Goal: Information Seeking & Learning: Learn about a topic

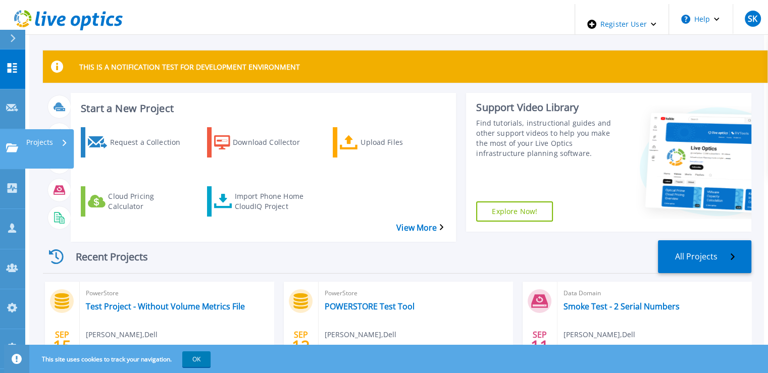
click at [9, 75] on link "Projects Projects" at bounding box center [12, 149] width 25 height 40
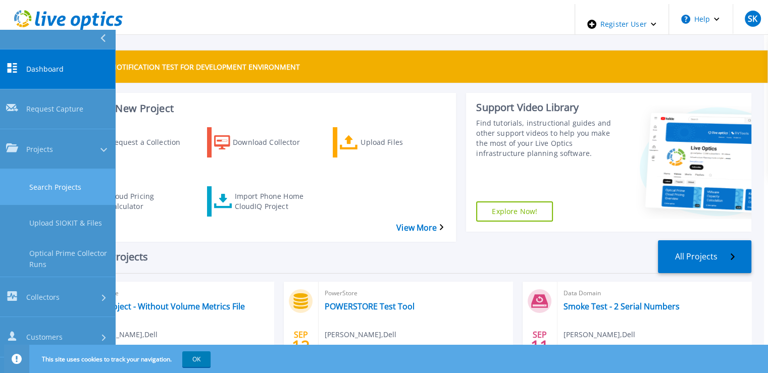
click at [64, 75] on link "Search Projects" at bounding box center [57, 187] width 115 height 36
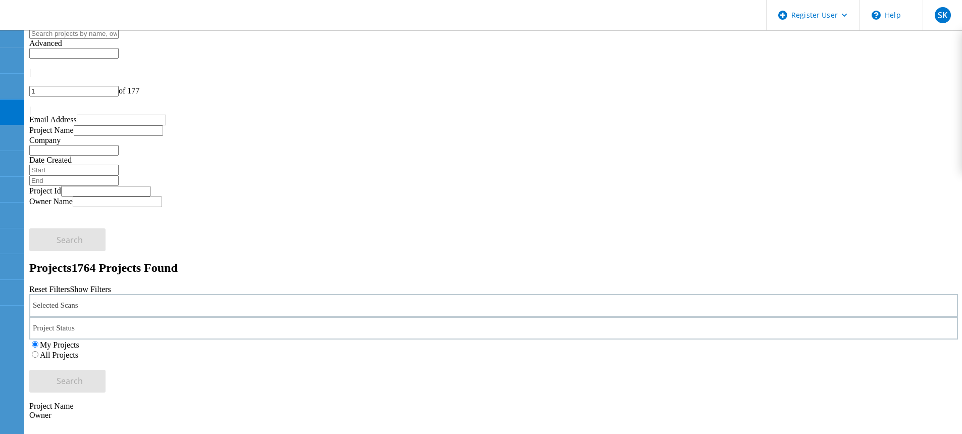
click at [264, 294] on div "Selected Scans" at bounding box center [493, 305] width 929 height 23
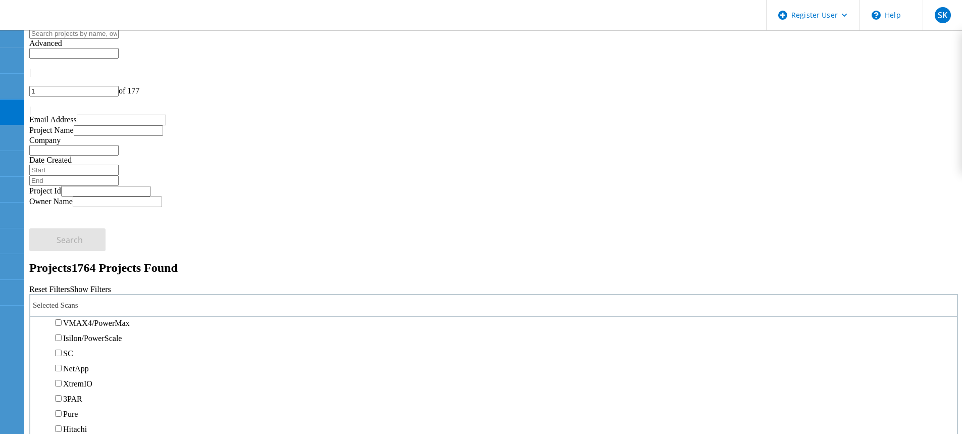
scroll to position [252, 0]
click at [101, 288] on label "PowerStore" at bounding box center [82, 292] width 38 height 9
click at [62, 288] on input "PowerStore" at bounding box center [58, 291] width 7 height 7
click at [83, 375] on span "Search" at bounding box center [70, 380] width 26 height 11
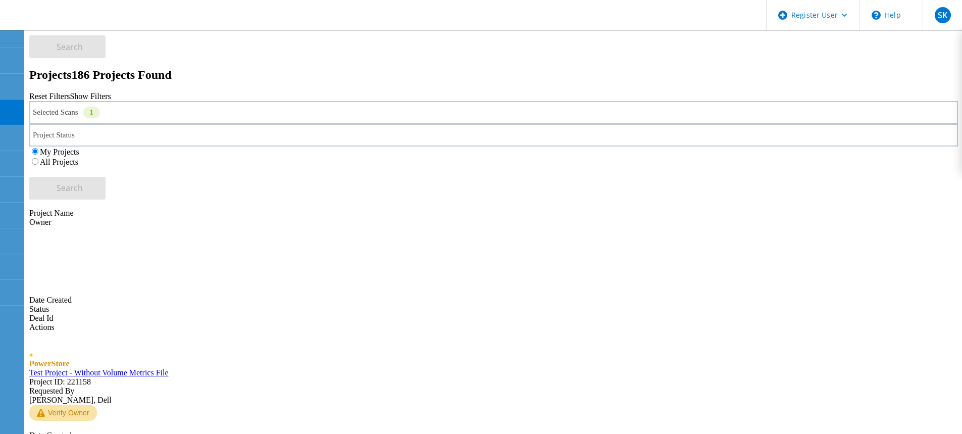
scroll to position [0, 0]
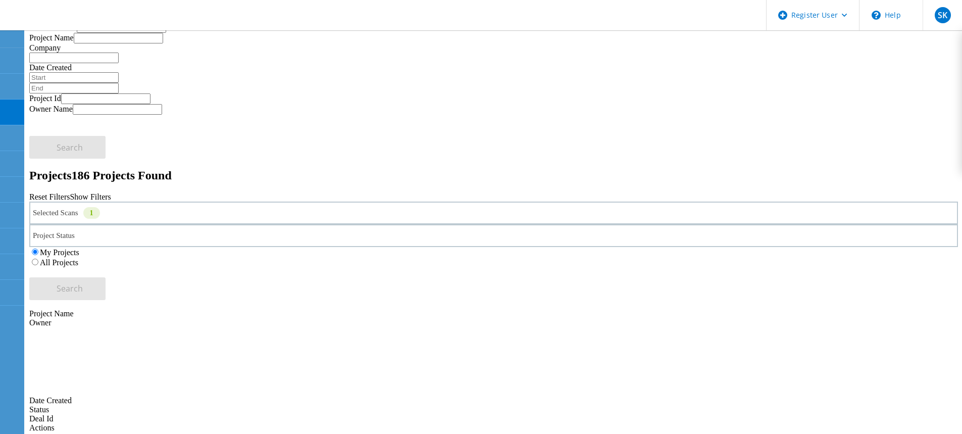
scroll to position [202, 0]
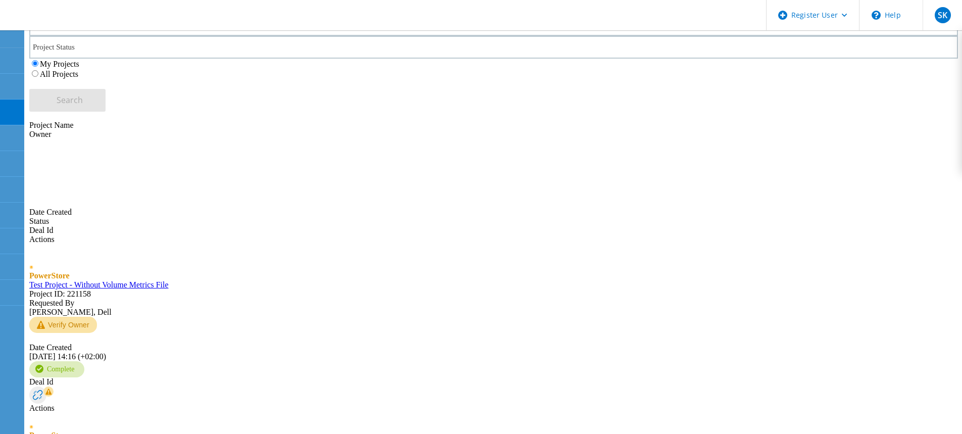
scroll to position [353, 0]
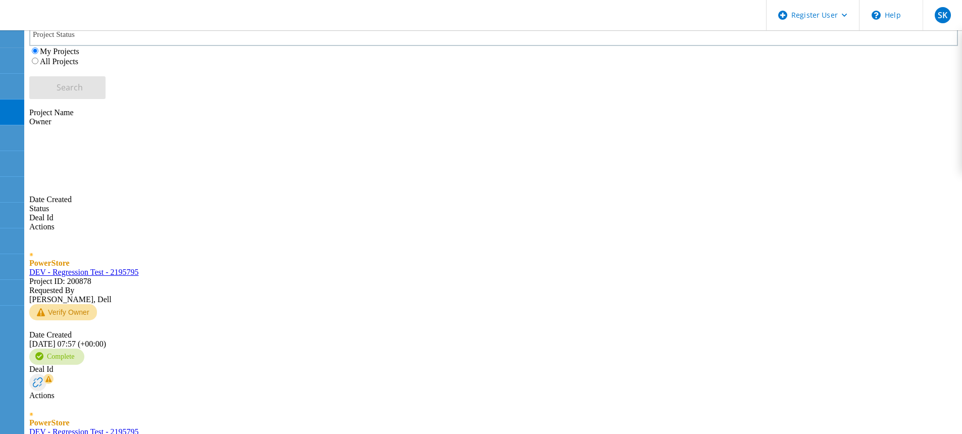
scroll to position [0, 0]
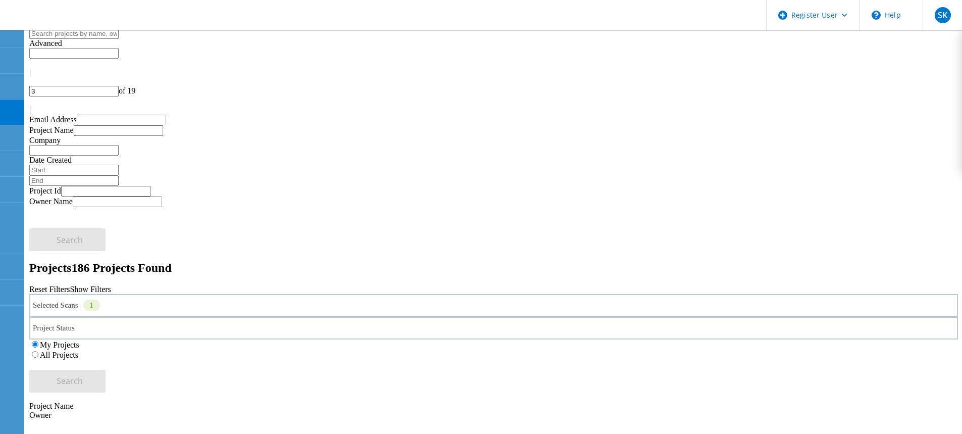
drag, startPoint x: 805, startPoint y: 51, endPoint x: 810, endPoint y: 112, distance: 60.8
click at [805, 68] on div "|" at bounding box center [493, 72] width 929 height 9
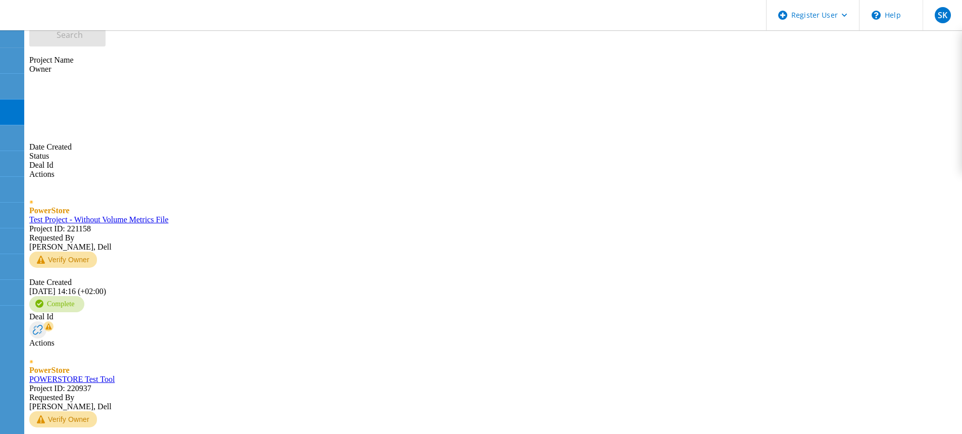
scroll to position [380, 0]
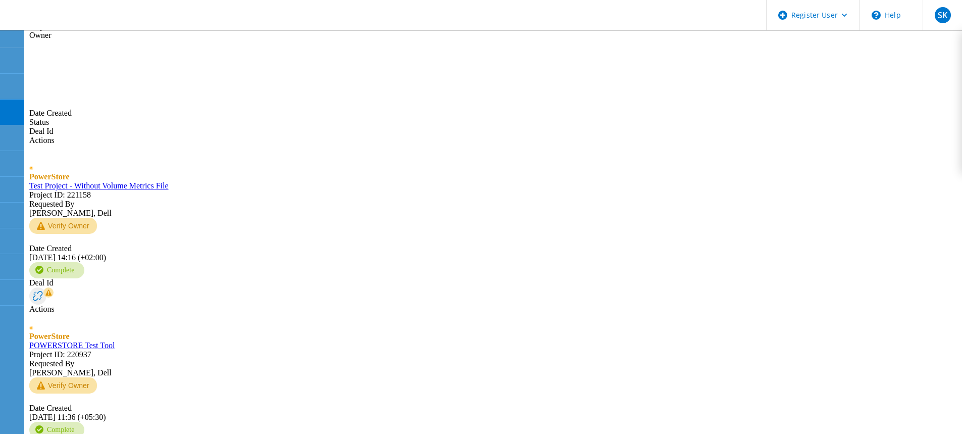
type input "2"
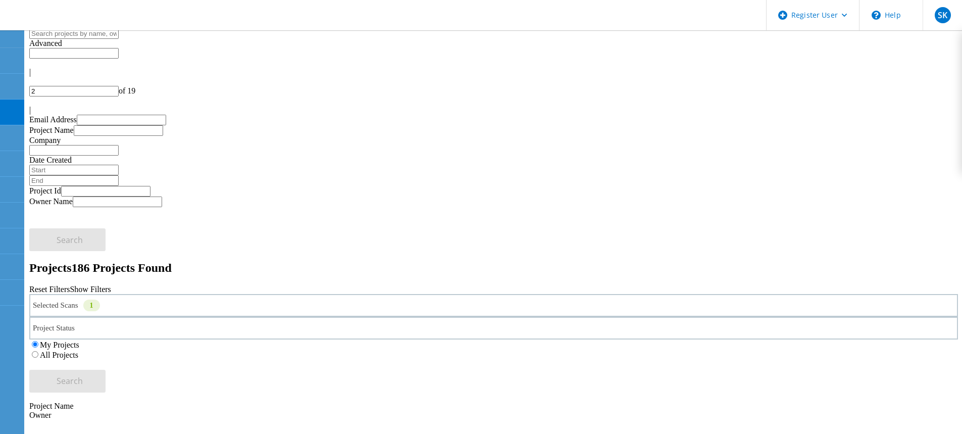
drag, startPoint x: 182, startPoint y: 262, endPoint x: 193, endPoint y: 281, distance: 22.4
drag, startPoint x: 190, startPoint y: 322, endPoint x: 212, endPoint y: 336, distance: 25.9
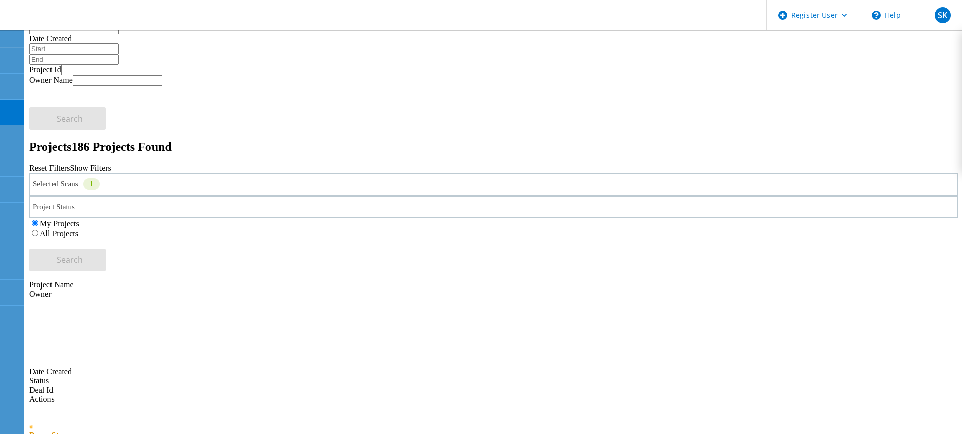
scroll to position [202, 0]
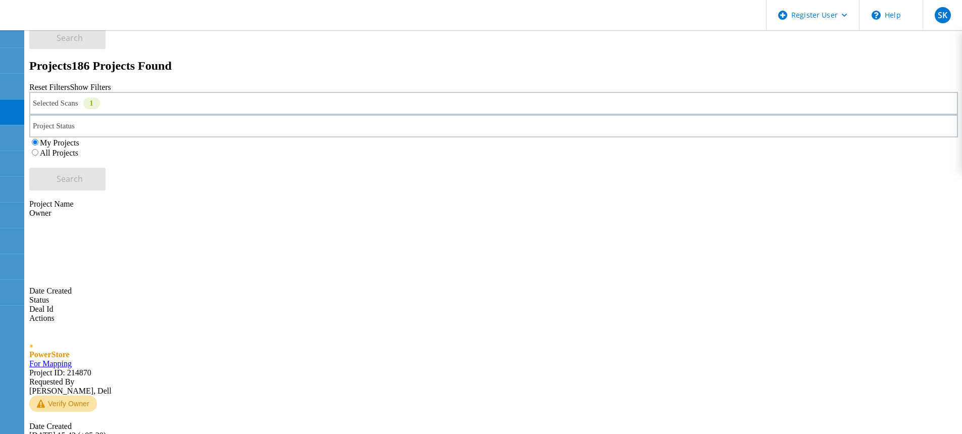
drag, startPoint x: 157, startPoint y: 243, endPoint x: 179, endPoint y: 276, distance: 40.1
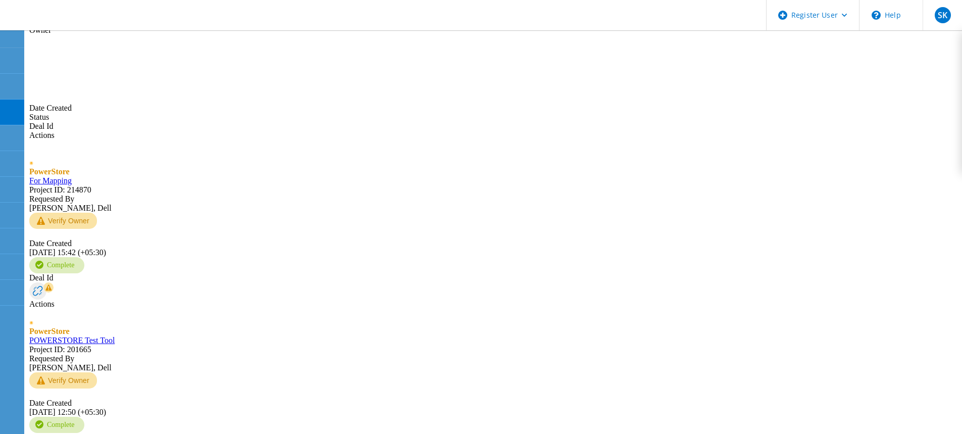
scroll to position [389, 0]
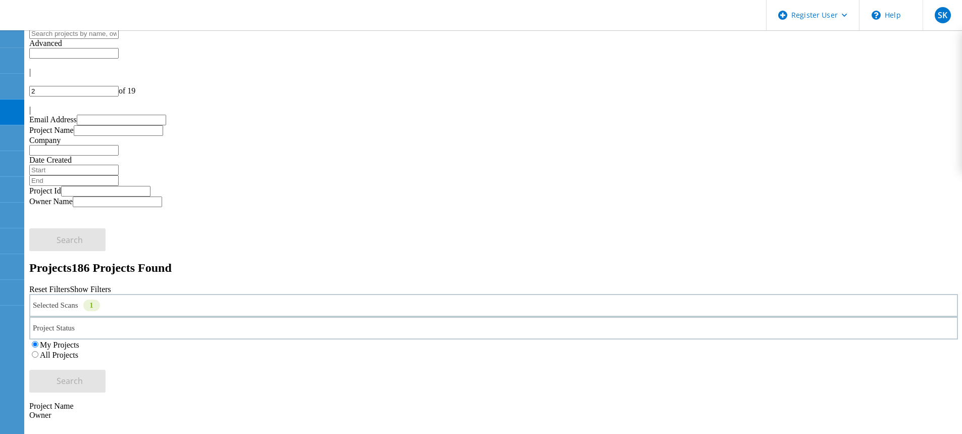
click at [272, 294] on div "Selected Scans 1" at bounding box center [493, 305] width 929 height 23
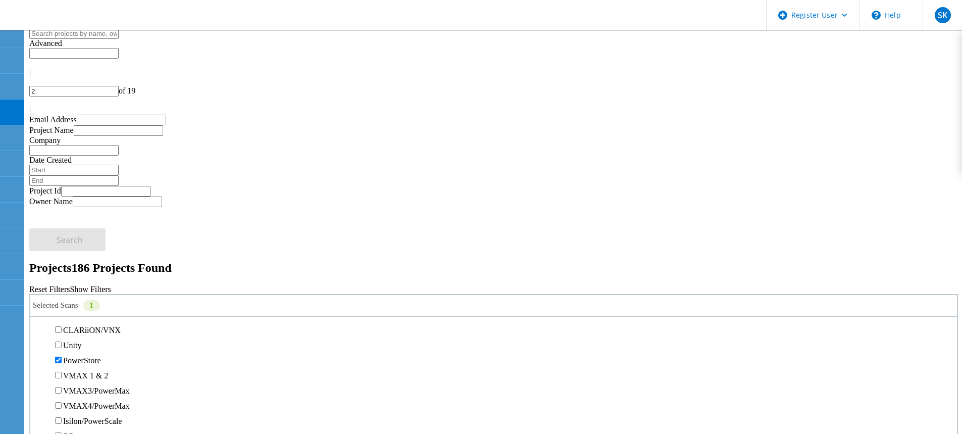
scroll to position [202, 0]
click at [81, 338] on label "PowerStore" at bounding box center [82, 342] width 38 height 9
click at [62, 339] on input "PowerStore" at bounding box center [58, 342] width 7 height 7
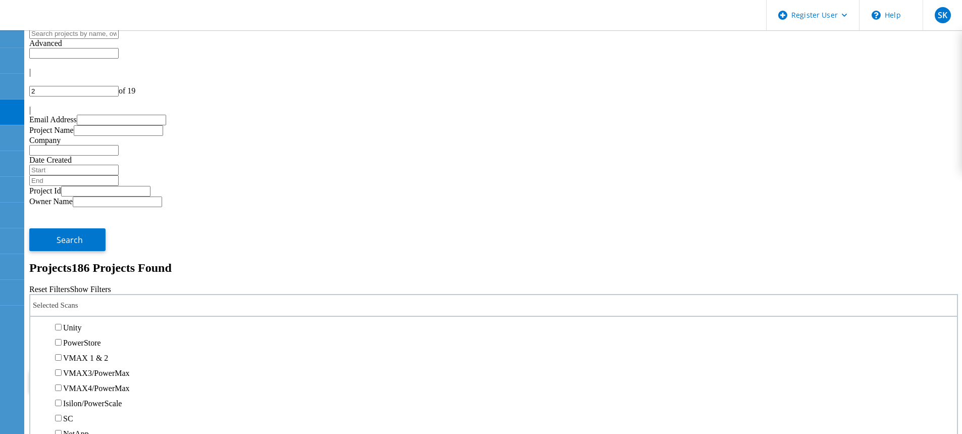
click at [81, 323] on label "Unity" at bounding box center [72, 327] width 18 height 9
click at [62, 324] on input "Unity" at bounding box center [58, 327] width 7 height 7
click at [106, 370] on button "Search" at bounding box center [67, 381] width 76 height 23
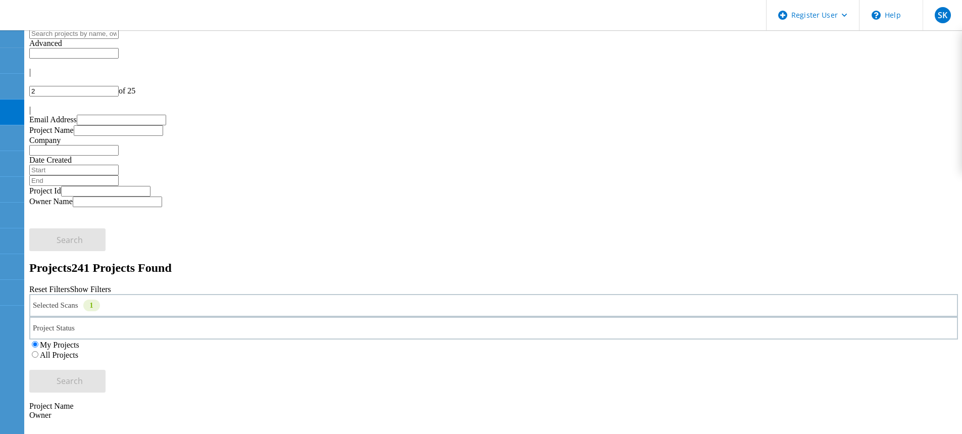
click at [259, 294] on div "Selected Scans 1" at bounding box center [493, 305] width 929 height 23
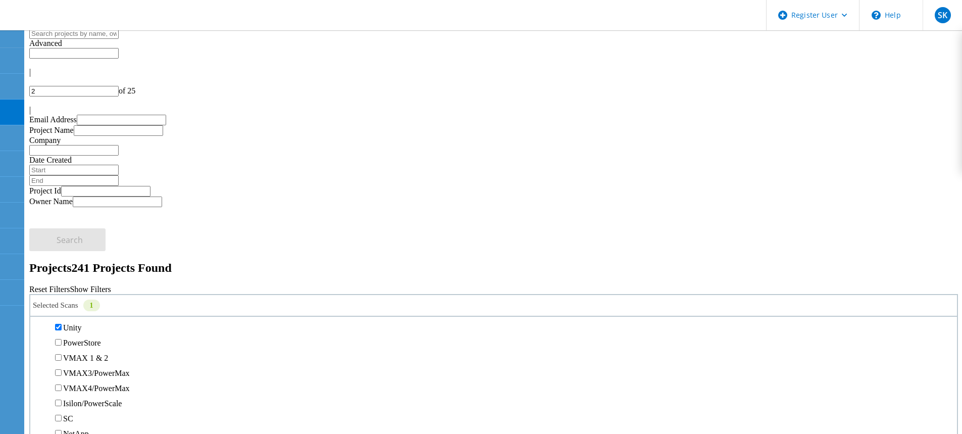
click at [81, 323] on label "Unity" at bounding box center [72, 327] width 18 height 9
click at [62, 324] on input "Unity" at bounding box center [58, 327] width 7 height 7
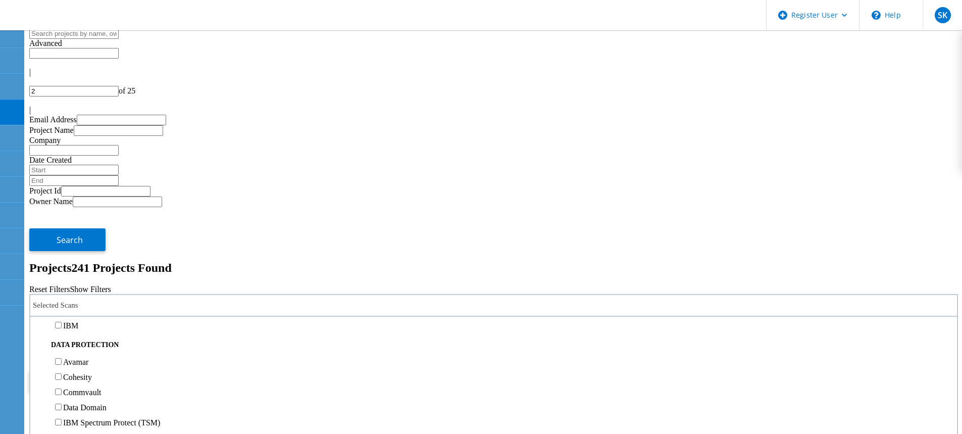
scroll to position [404, 0]
click at [78, 273] on label "Pure" at bounding box center [70, 277] width 15 height 9
click at [62, 273] on input "Pure" at bounding box center [58, 276] width 7 height 7
click at [83, 375] on span "Search" at bounding box center [70, 380] width 26 height 11
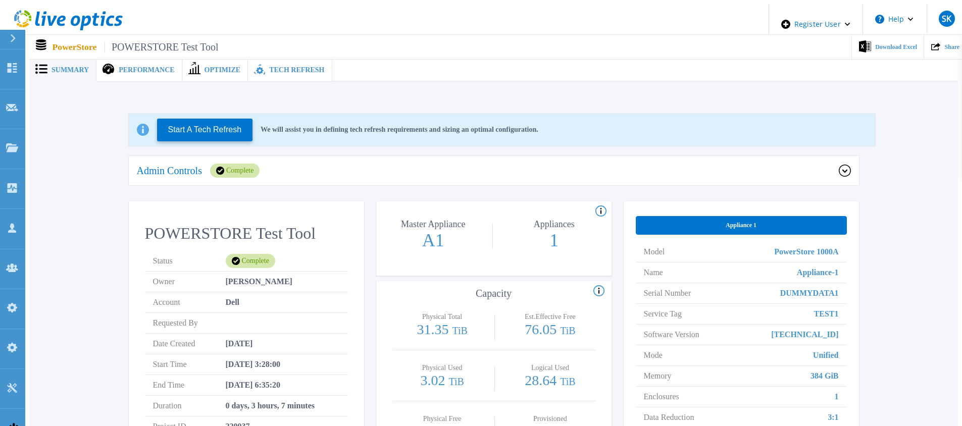
click at [282, 71] on div "Tech Refresh" at bounding box center [290, 70] width 84 height 23
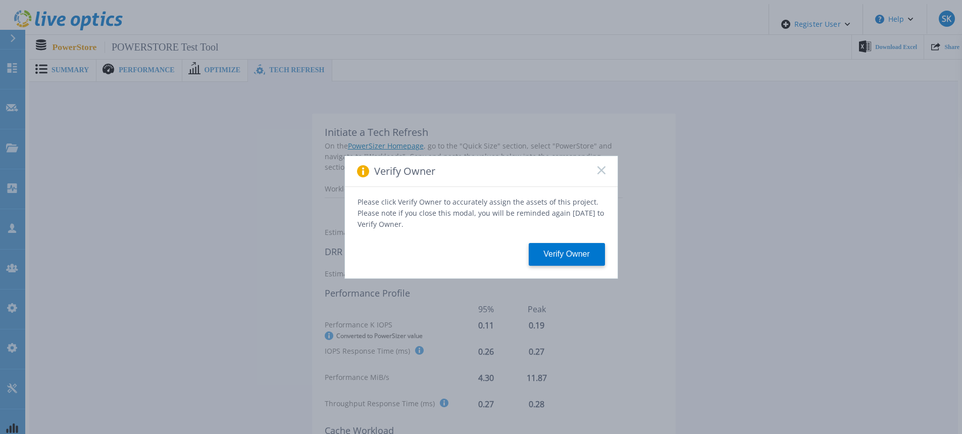
click at [600, 174] on icon at bounding box center [601, 170] width 8 height 8
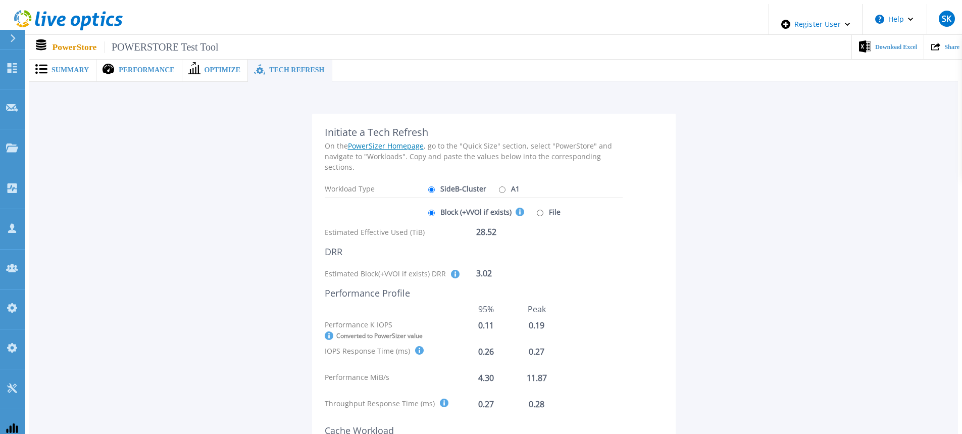
click at [537, 210] on input "File" at bounding box center [540, 213] width 7 height 7
radio input "true"
radio input "false"
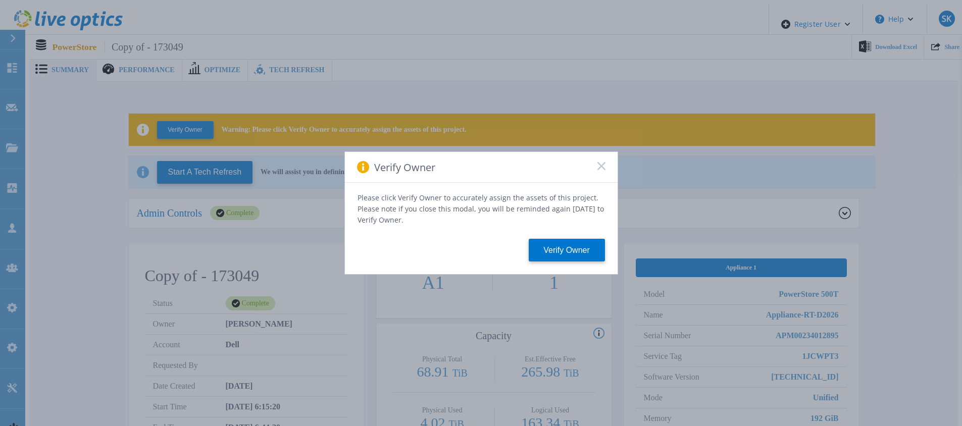
click at [599, 170] on icon at bounding box center [601, 166] width 8 height 8
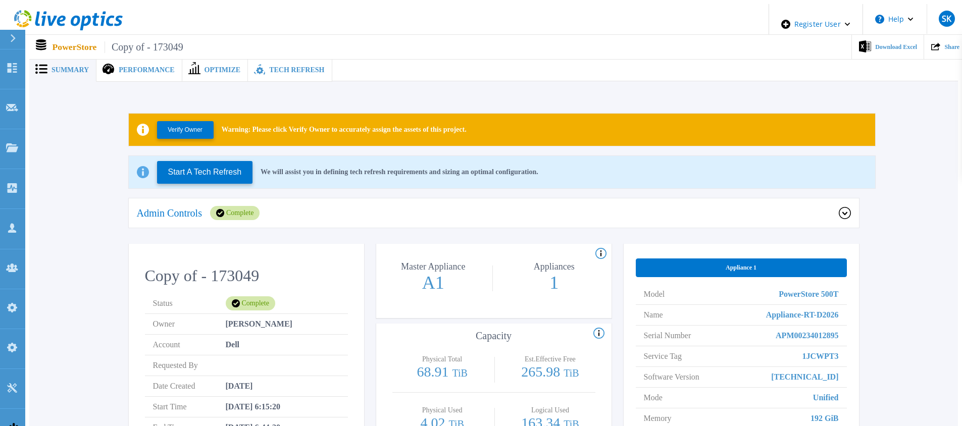
click at [269, 69] on span "Tech Refresh" at bounding box center [296, 70] width 55 height 7
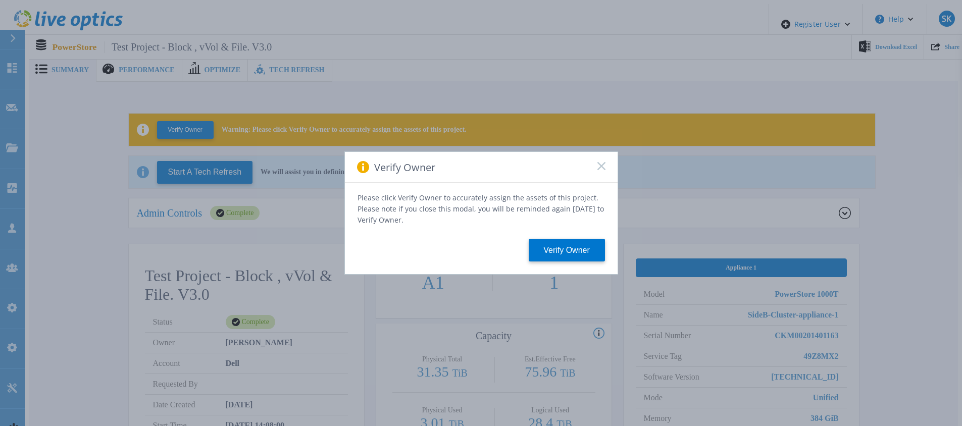
drag, startPoint x: 601, startPoint y: 171, endPoint x: 607, endPoint y: 171, distance: 6.1
click at [601, 170] on rect at bounding box center [601, 166] width 9 height 9
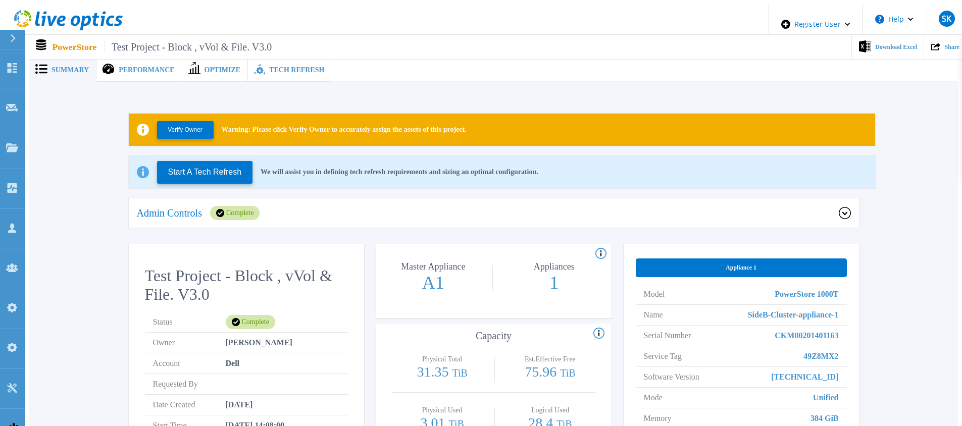
click at [269, 69] on span "Tech Refresh" at bounding box center [296, 70] width 55 height 7
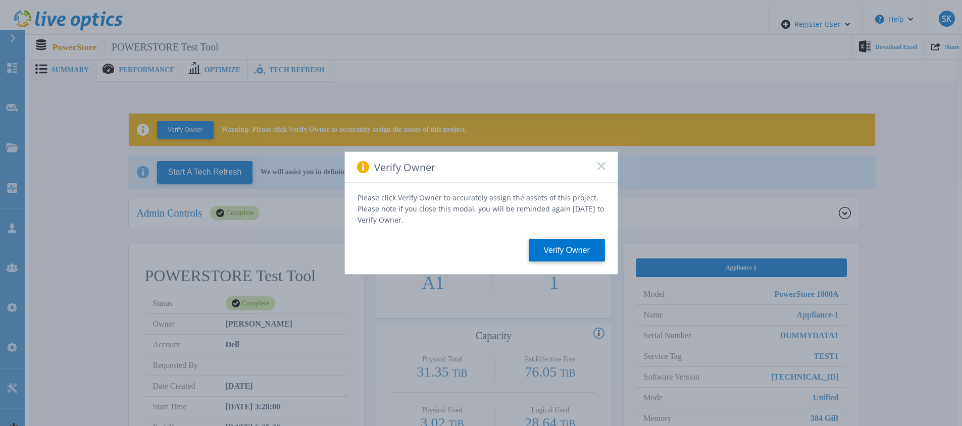
click at [601, 170] on rect at bounding box center [601, 166] width 9 height 9
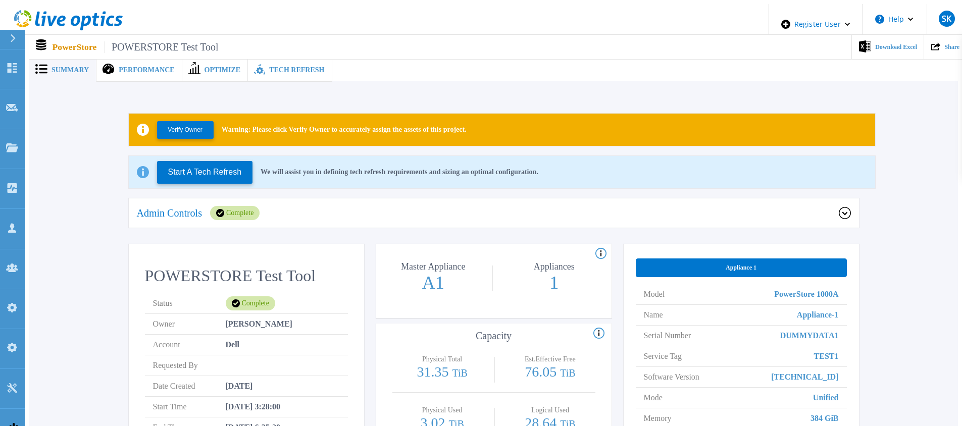
click at [282, 67] on span "Tech Refresh" at bounding box center [296, 70] width 55 height 7
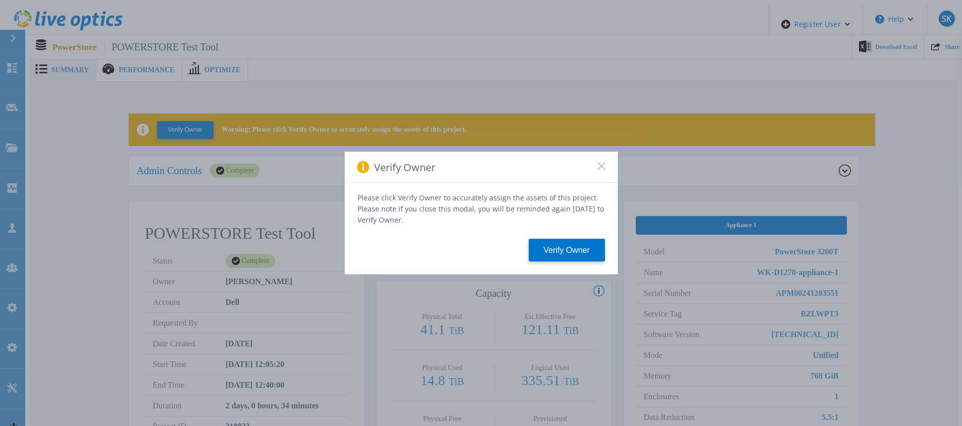
drag, startPoint x: 601, startPoint y: 169, endPoint x: 579, endPoint y: 156, distance: 26.0
click at [601, 169] on rect at bounding box center [601, 166] width 9 height 9
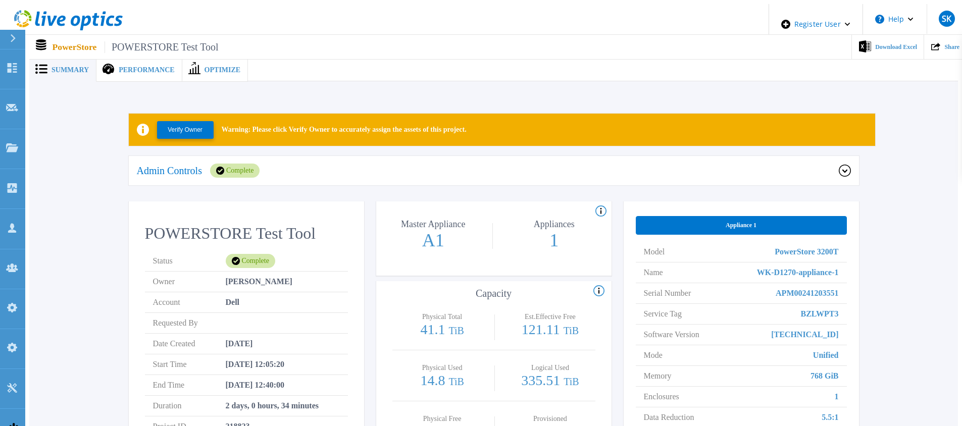
click at [216, 69] on span "Optimize" at bounding box center [223, 70] width 36 height 7
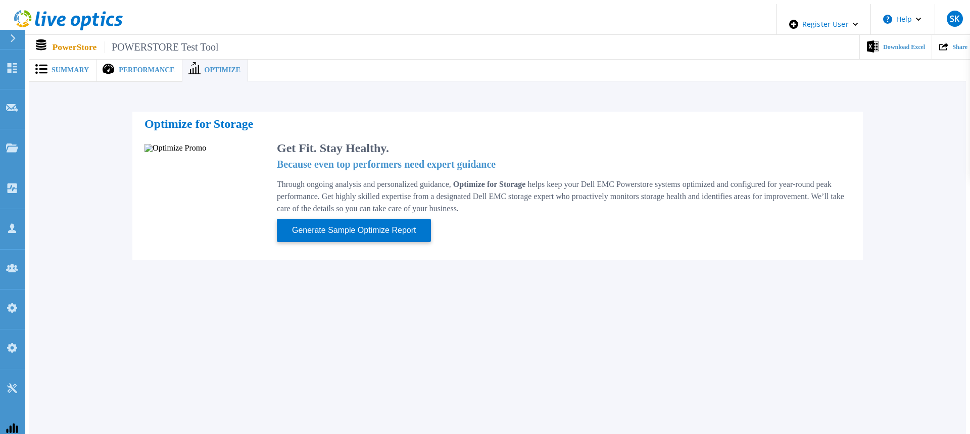
drag, startPoint x: 79, startPoint y: 68, endPoint x: 91, endPoint y: 94, distance: 29.1
click at [77, 69] on span "Summary" at bounding box center [70, 70] width 37 height 7
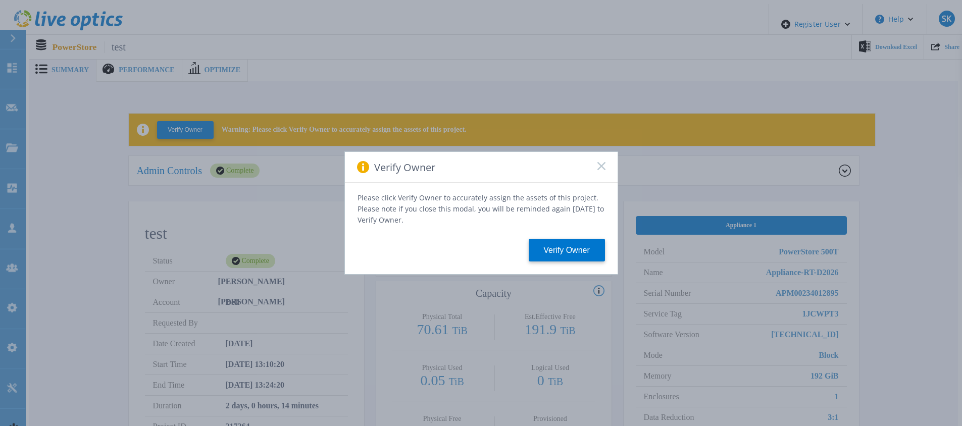
drag, startPoint x: 602, startPoint y: 170, endPoint x: 556, endPoint y: 163, distance: 46.4
click at [602, 169] on icon at bounding box center [601, 166] width 8 height 8
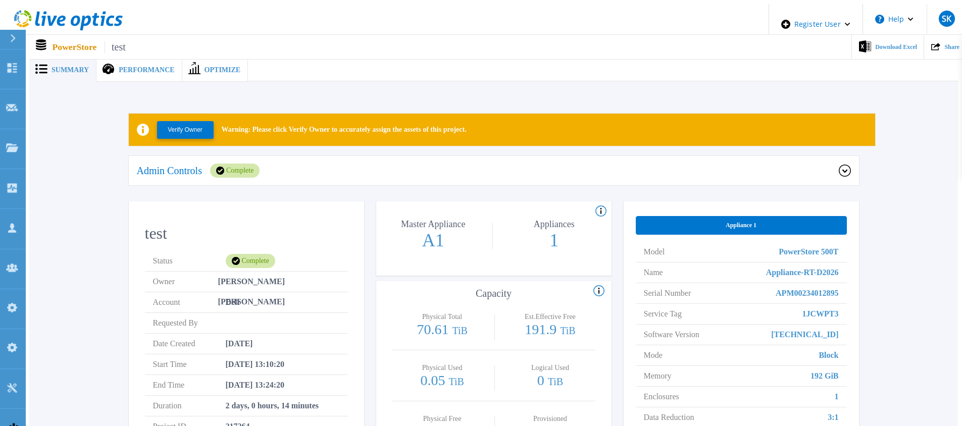
click at [214, 69] on span "Optimize" at bounding box center [223, 70] width 36 height 7
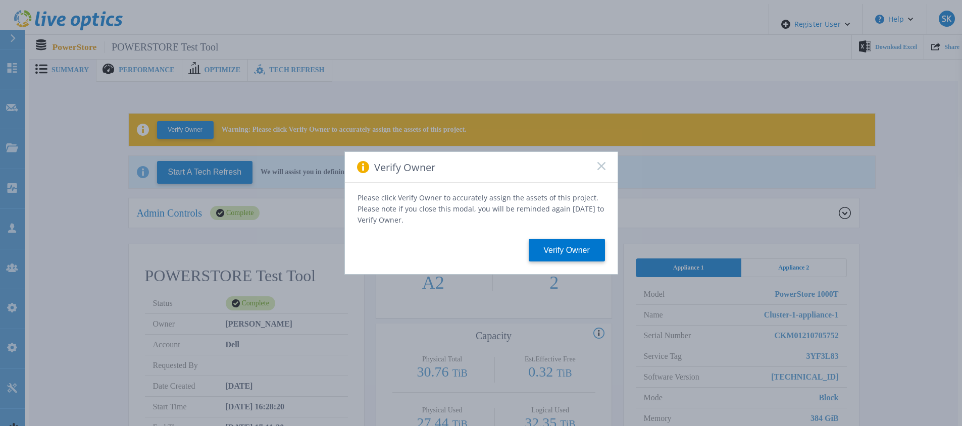
click at [599, 170] on icon at bounding box center [601, 166] width 8 height 8
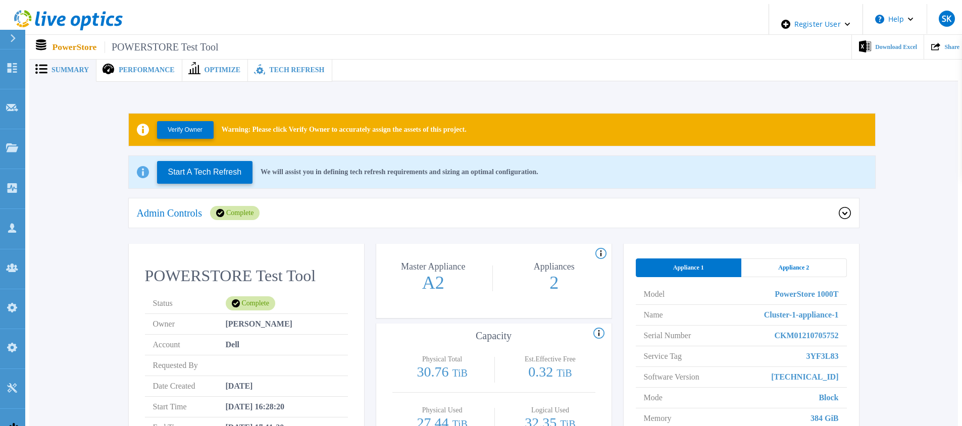
click at [281, 71] on div "Tech Refresh" at bounding box center [290, 70] width 84 height 23
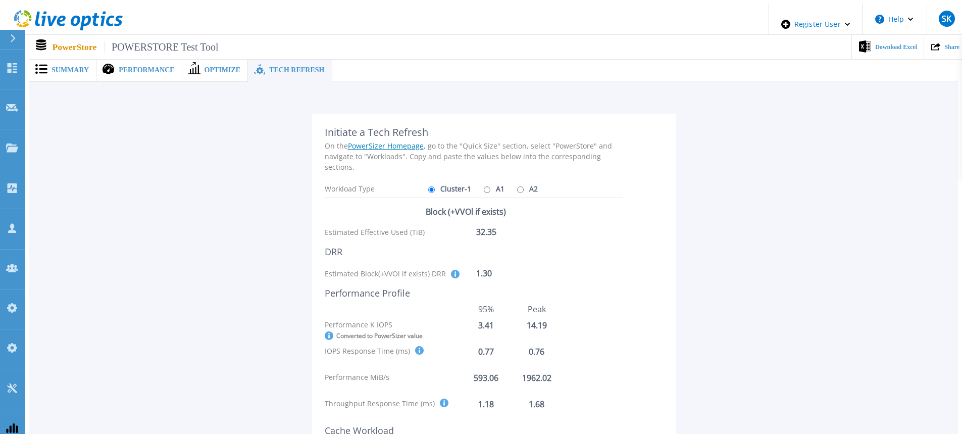
click at [484, 186] on input "A1" at bounding box center [487, 189] width 7 height 7
radio input "true"
radio input "false"
click at [517, 186] on input "A2" at bounding box center [520, 189] width 7 height 7
radio input "true"
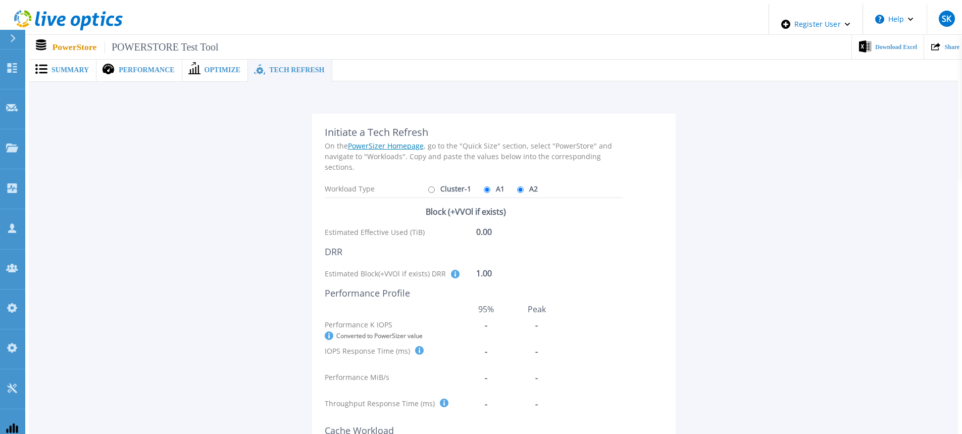
radio input "false"
click at [429, 186] on input "Cluster-1" at bounding box center [431, 189] width 7 height 7
radio input "true"
click at [517, 186] on input "A2" at bounding box center [520, 189] width 7 height 7
radio input "true"
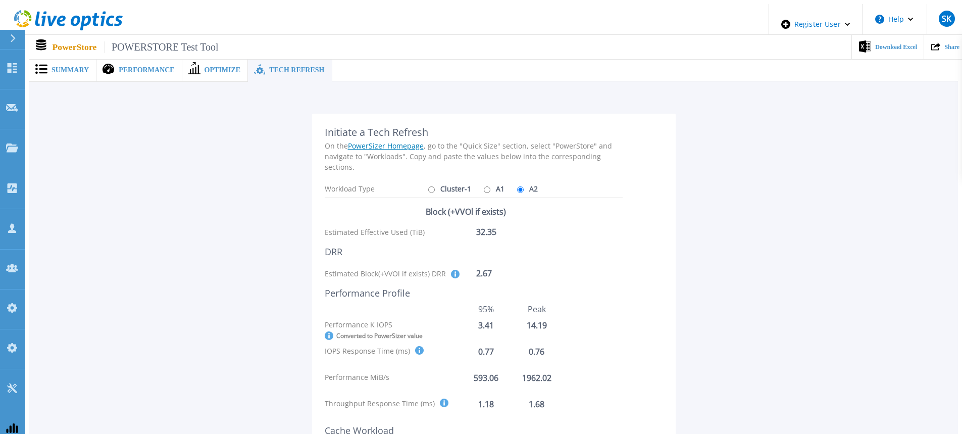
click at [428, 186] on input "Cluster-1" at bounding box center [431, 189] width 7 height 7
radio input "true"
click at [517, 186] on input "A2" at bounding box center [520, 189] width 7 height 7
radio input "true"
click at [431, 186] on input "Cluster-1" at bounding box center [431, 189] width 7 height 7
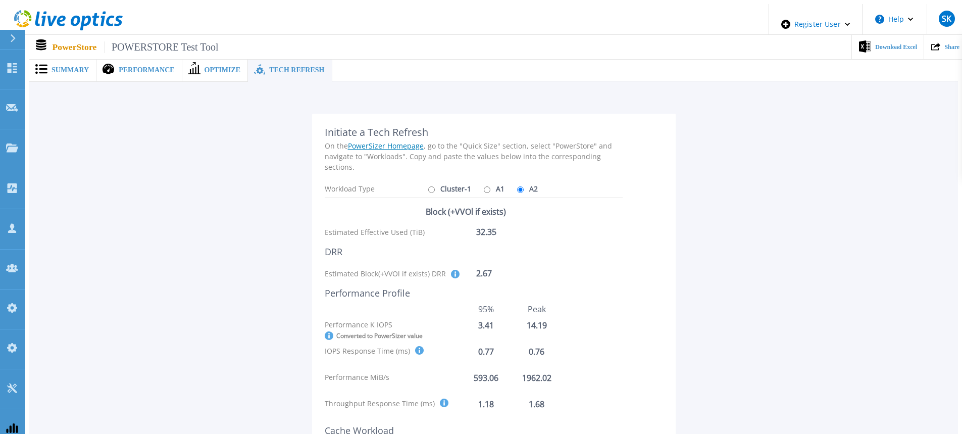
radio input "true"
click at [517, 186] on input "A2" at bounding box center [520, 189] width 7 height 7
radio input "true"
radio input "false"
click at [484, 186] on input "A1" at bounding box center [487, 189] width 7 height 7
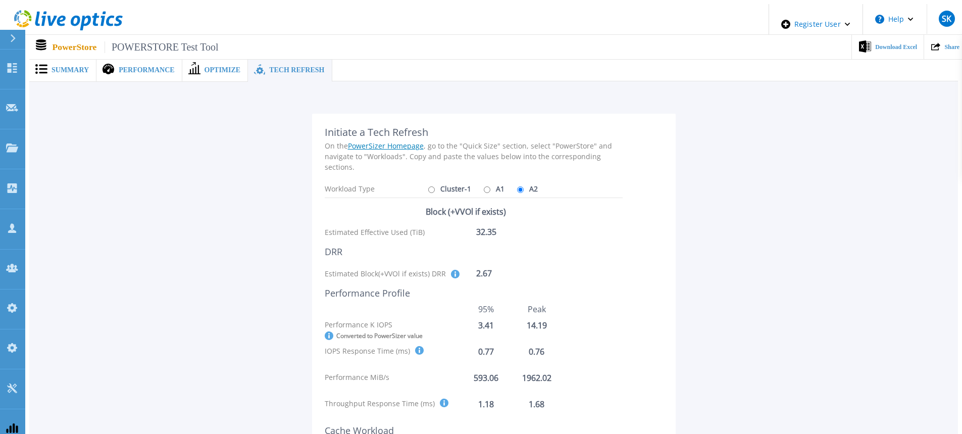
radio input "true"
click at [517, 186] on input "A2" at bounding box center [520, 189] width 7 height 7
radio input "true"
click at [484, 186] on input "A1" at bounding box center [487, 189] width 7 height 7
radio input "true"
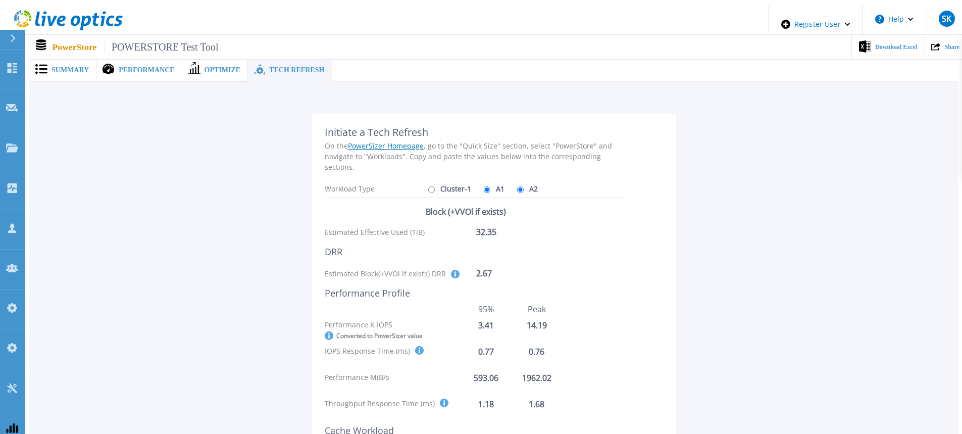
radio input "false"
click at [430, 186] on input "Cluster-1" at bounding box center [431, 189] width 7 height 7
radio input "true"
drag, startPoint x: 323, startPoint y: 270, endPoint x: 443, endPoint y: 272, distance: 120.2
click at [443, 272] on div "Initiate a Tech Refresh On the PowerSizer Homepage , go to the "Quick Size" sec…" at bounding box center [494, 350] width 364 height 472
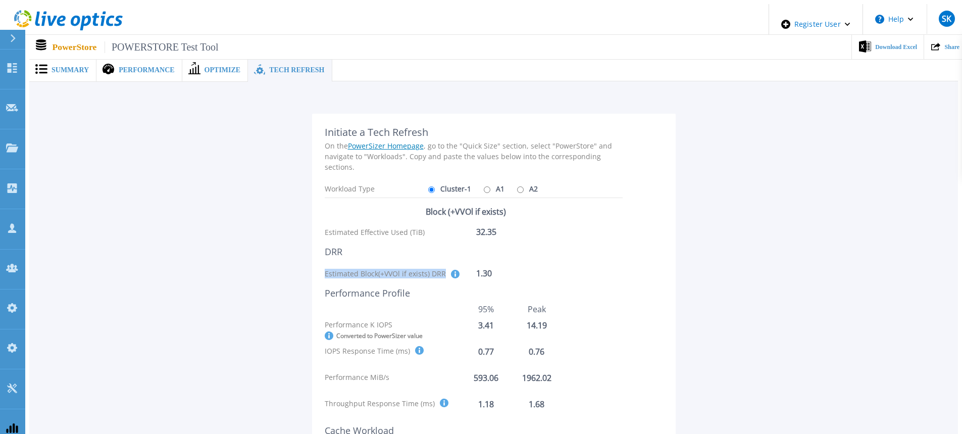
copy div "Estimated Block(+VVOl if exists) DRR"
click at [542, 346] on div "0.76" at bounding box center [537, 351] width 50 height 11
click at [328, 332] on icon at bounding box center [329, 335] width 9 height 9
click at [414, 346] on div at bounding box center [419, 350] width 11 height 9
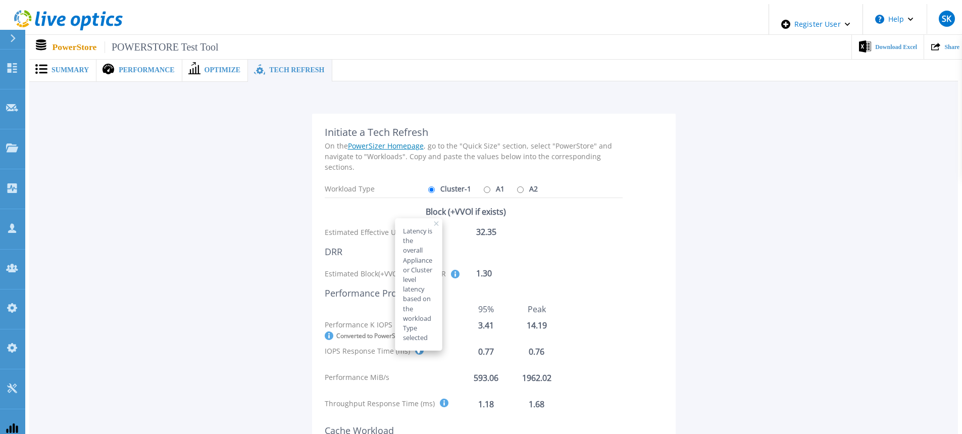
click at [409, 346] on div "IOPS Response Time (ms) Latency is the overall Appliance or Cluster level laten…" at bounding box center [393, 351] width 136 height 10
click at [444, 339] on div "Initiate a Tech Refresh On the PowerSizer Homepage , go to the "Quick Size" sec…" at bounding box center [474, 349] width 298 height 447
click at [420, 346] on icon at bounding box center [419, 350] width 9 height 9
click at [451, 270] on icon at bounding box center [455, 274] width 9 height 9
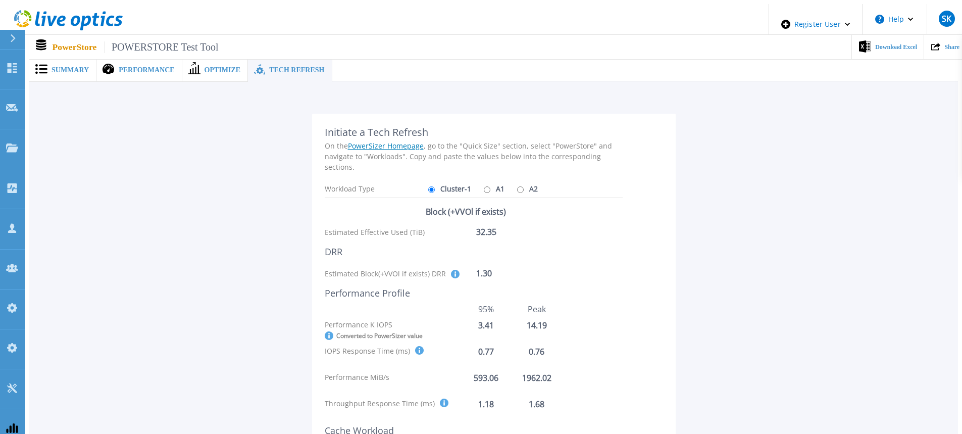
click at [484, 186] on input "A1" at bounding box center [487, 189] width 7 height 7
radio input "true"
radio input "false"
click at [517, 186] on input "A2" at bounding box center [520, 189] width 7 height 7
radio input "true"
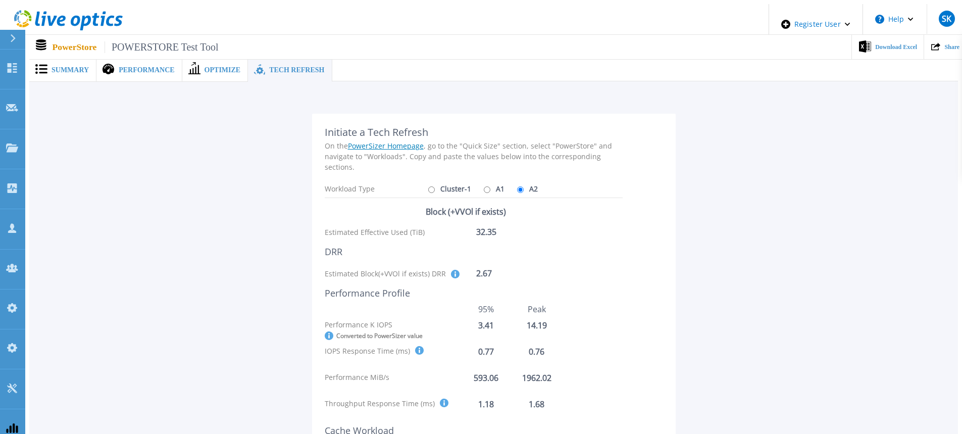
click at [484, 186] on input "A1" at bounding box center [487, 189] width 7 height 7
radio input "true"
click at [517, 186] on input "A2" at bounding box center [520, 189] width 7 height 7
radio input "true"
radio input "false"
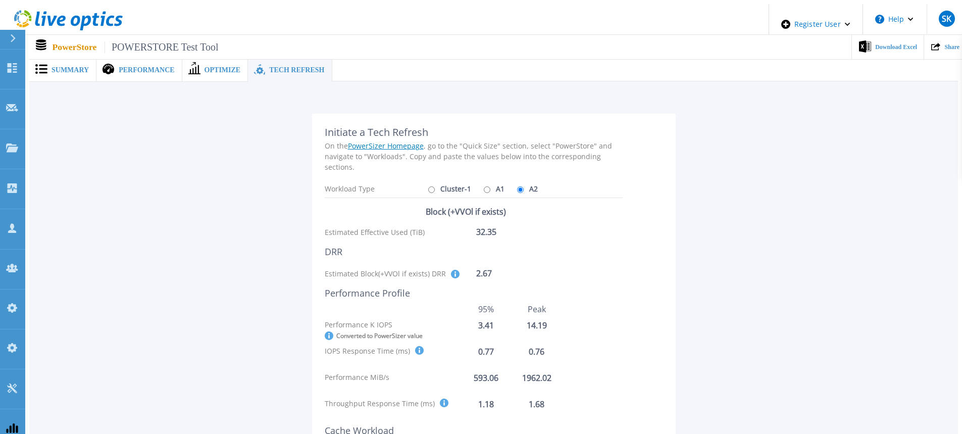
click at [428, 186] on input "Cluster-1" at bounding box center [431, 189] width 7 height 7
radio input "true"
radio input "false"
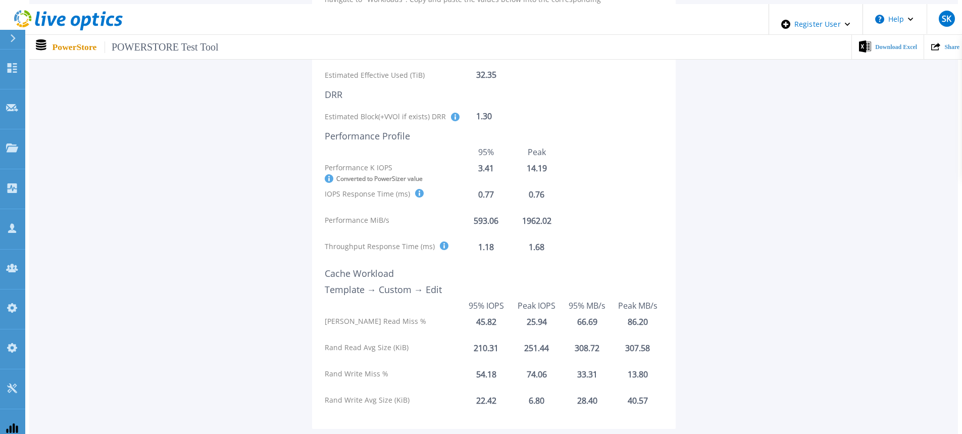
scroll to position [72, 0]
